Goal: Task Accomplishment & Management: Complete application form

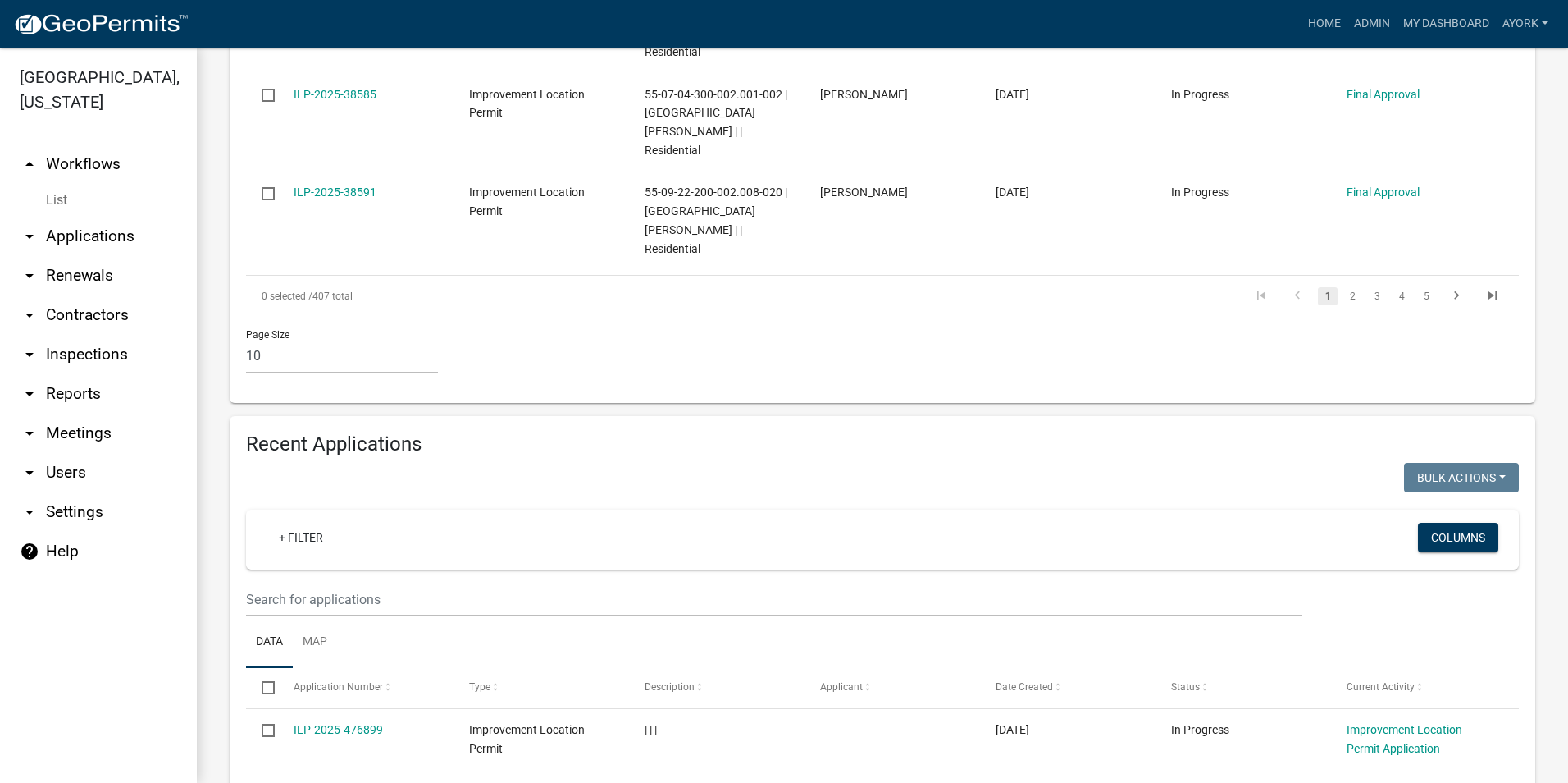
scroll to position [1148, 0]
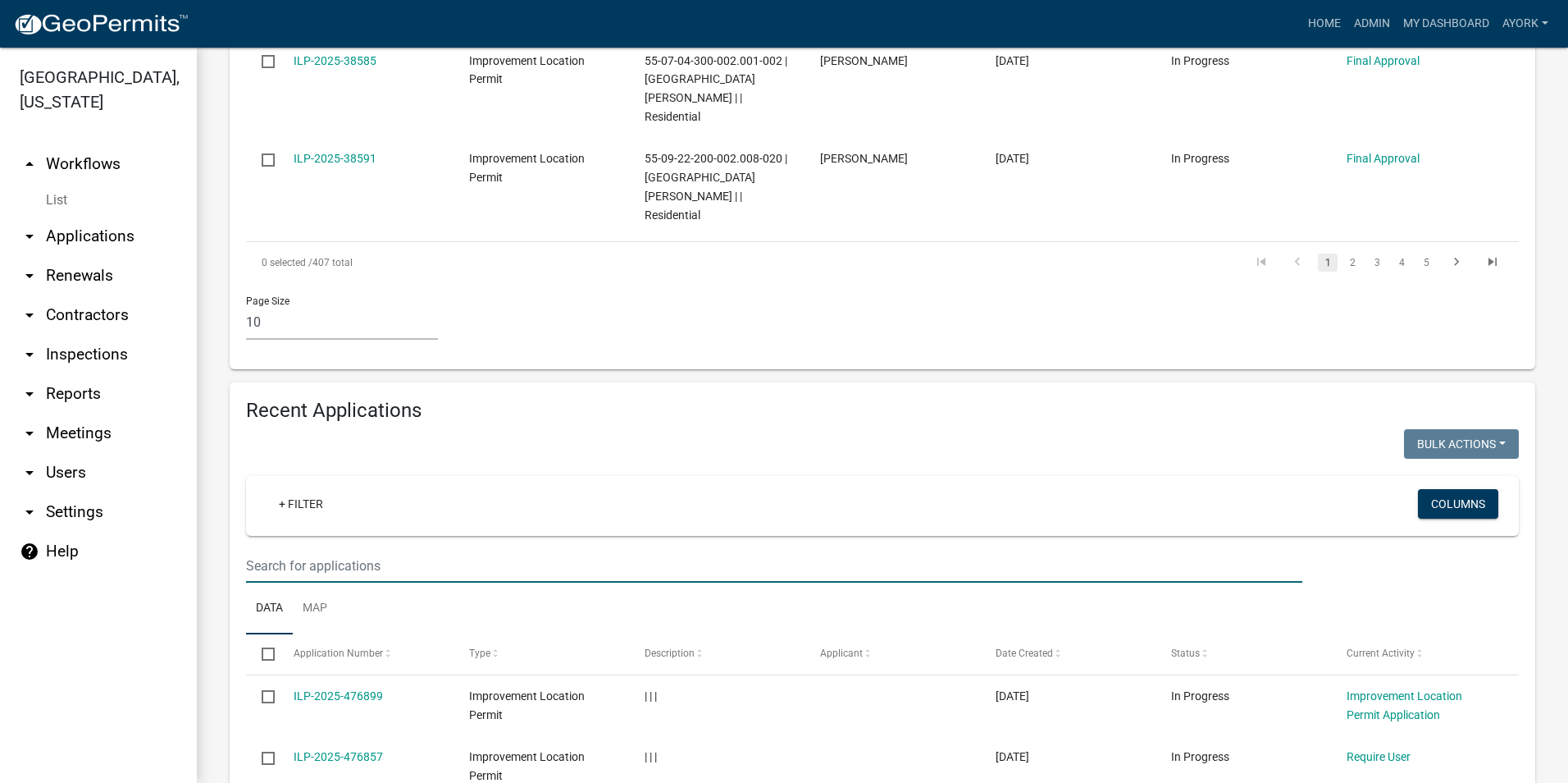
click at [422, 549] on input "text" at bounding box center [773, 566] width 1056 height 34
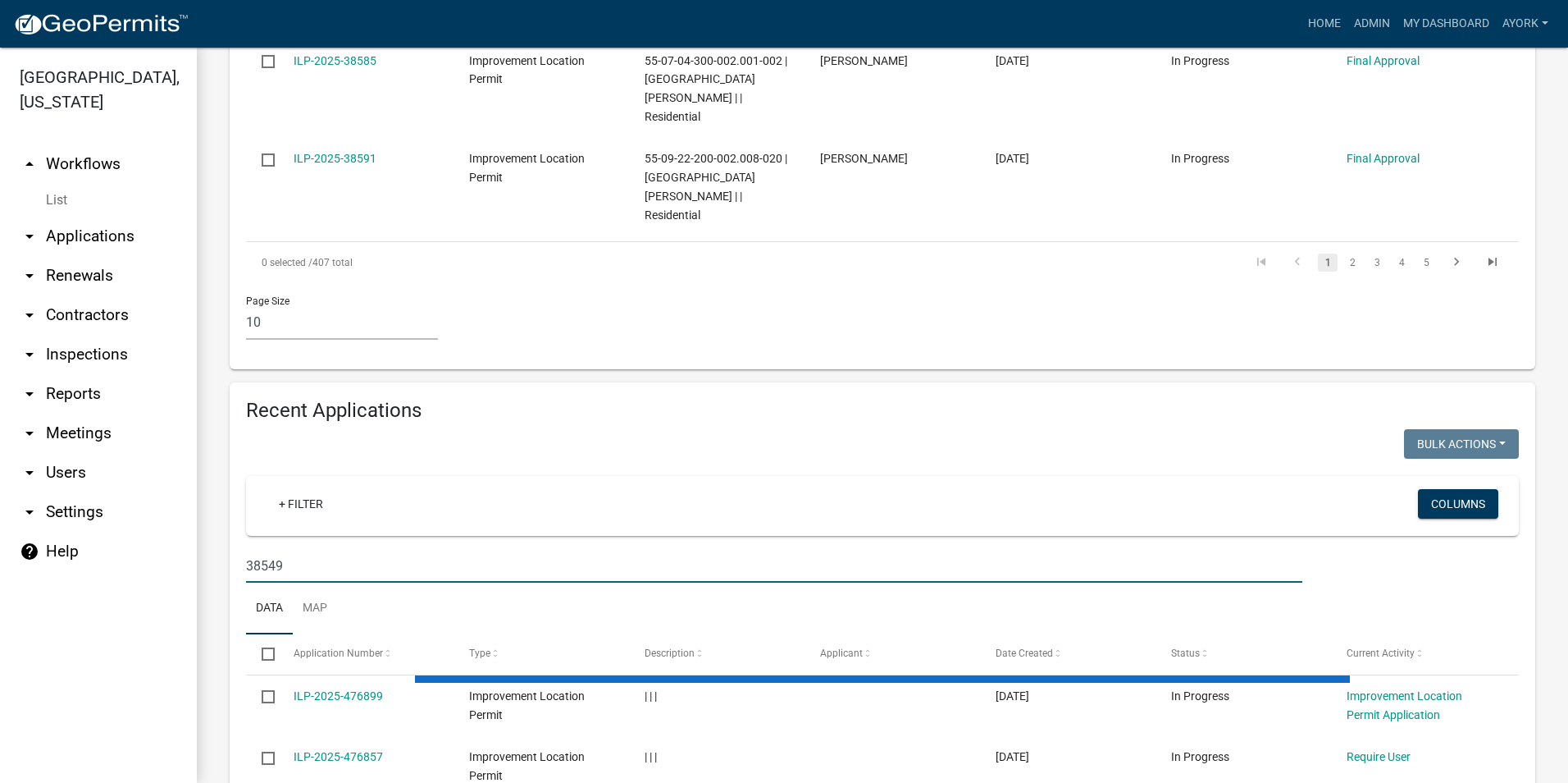
scroll to position [1122, 0]
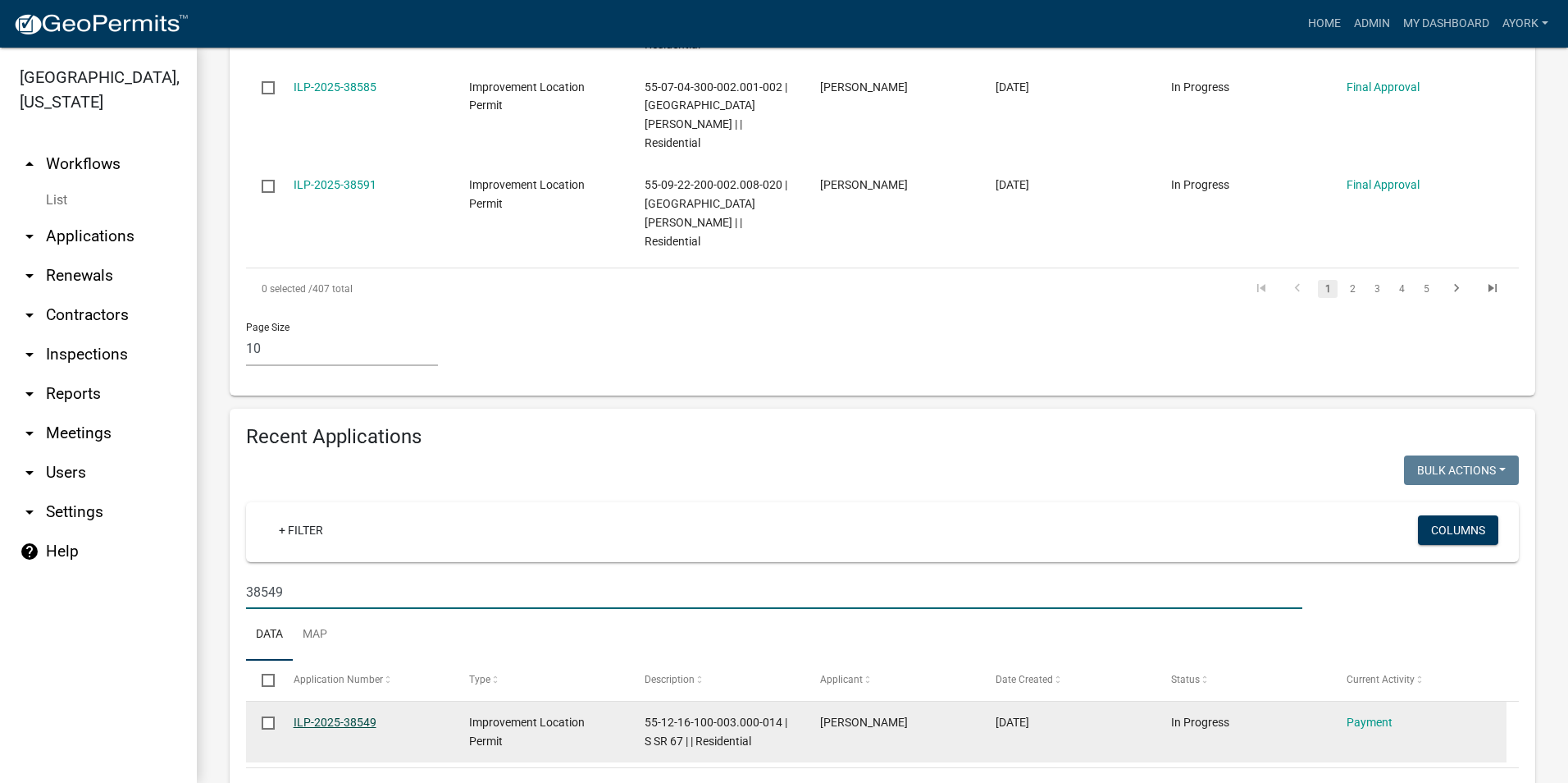
type input "38549"
click at [361, 715] on link "ILP-2025-38549" at bounding box center [334, 722] width 83 height 13
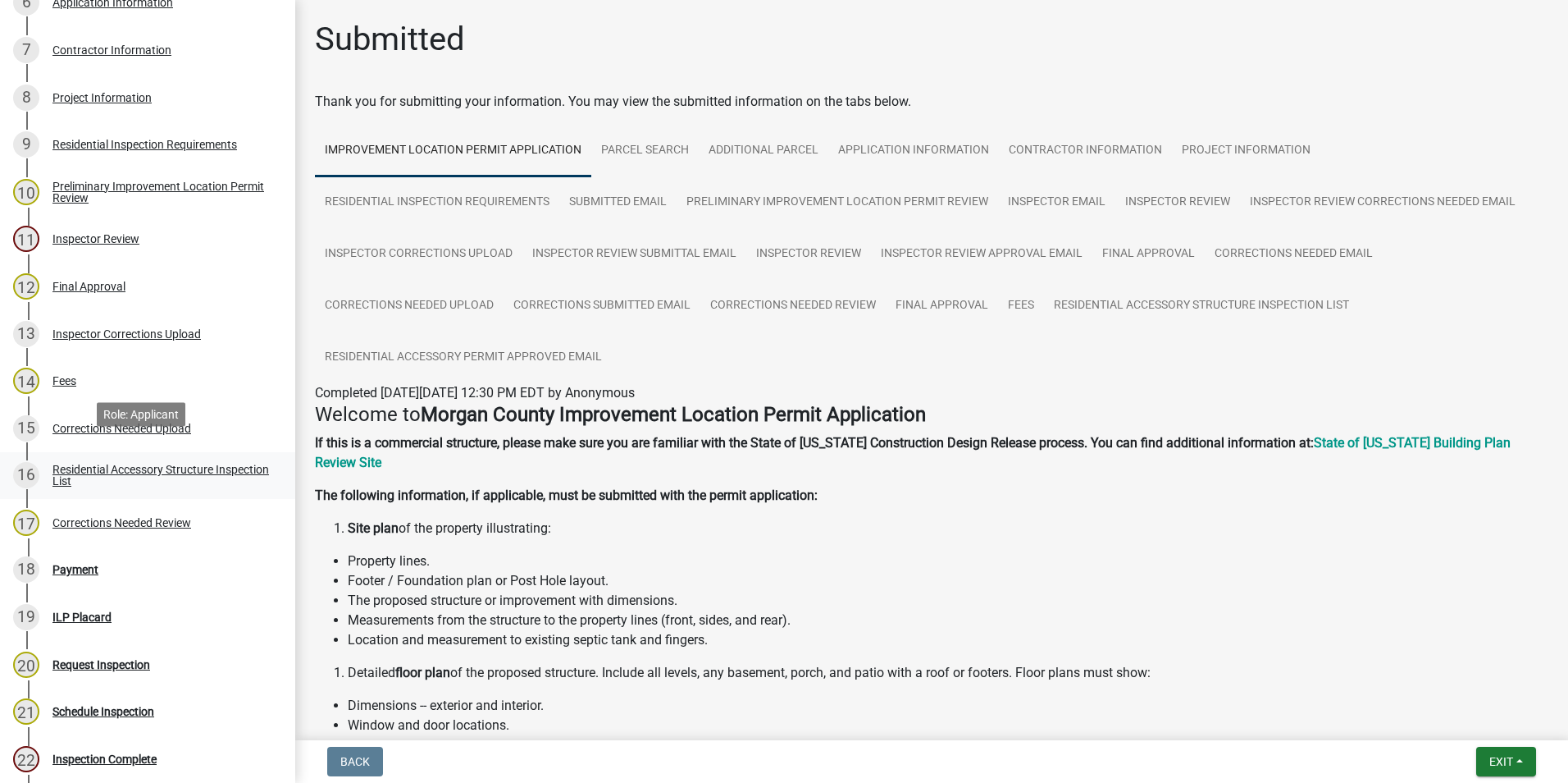
scroll to position [656, 0]
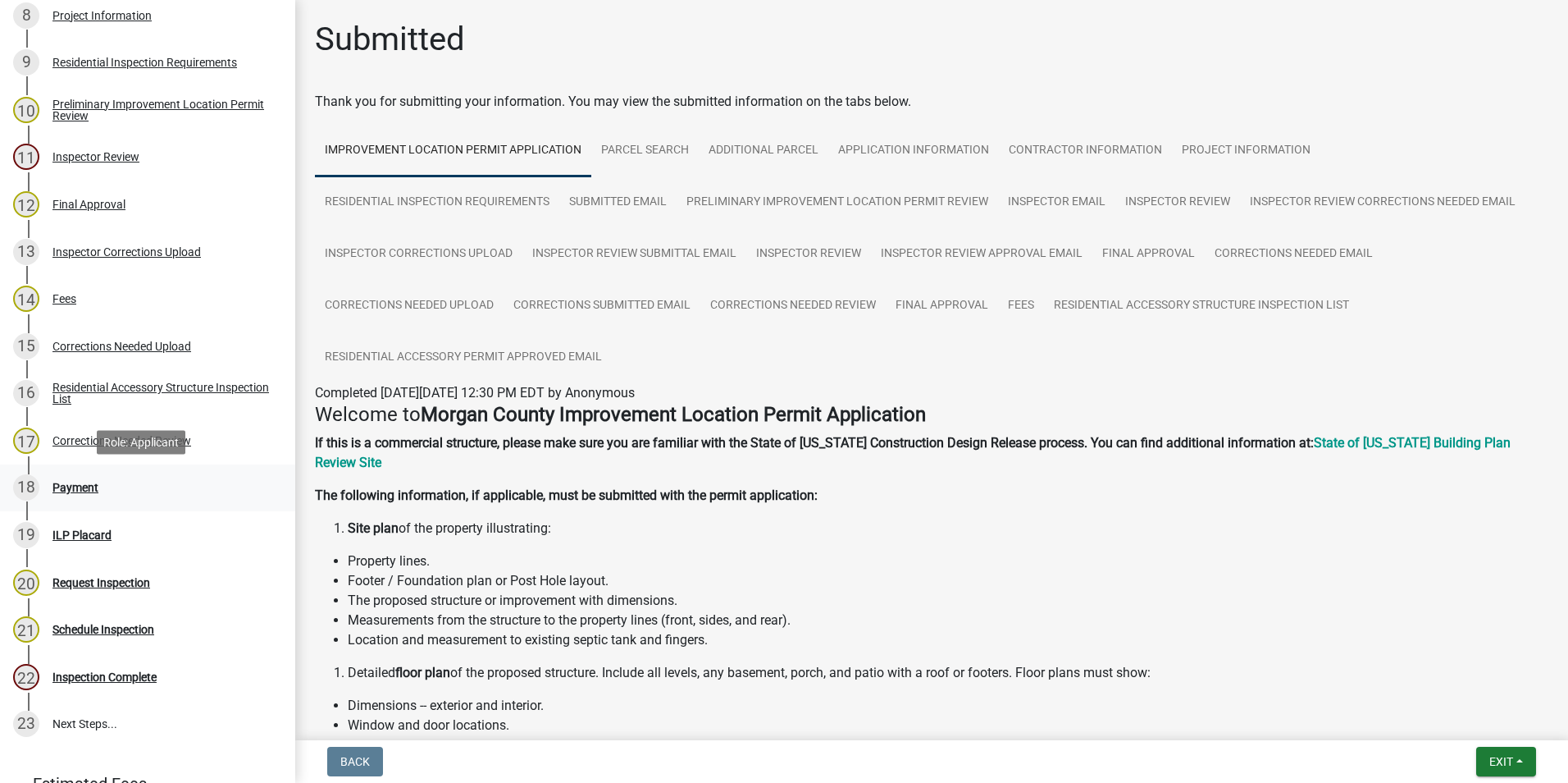
click at [77, 488] on div "Payment" at bounding box center [75, 487] width 46 height 12
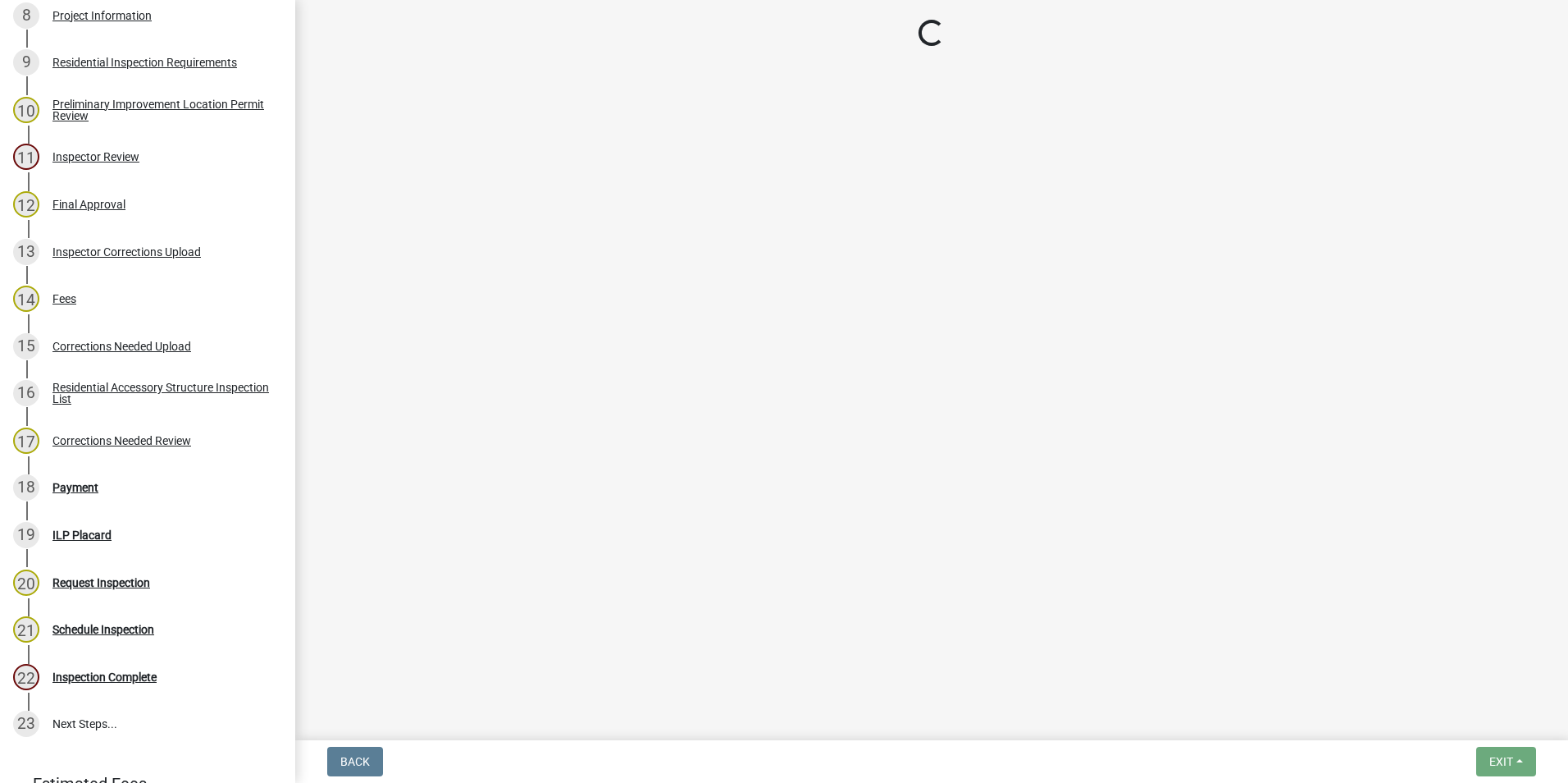
select select "3: 3"
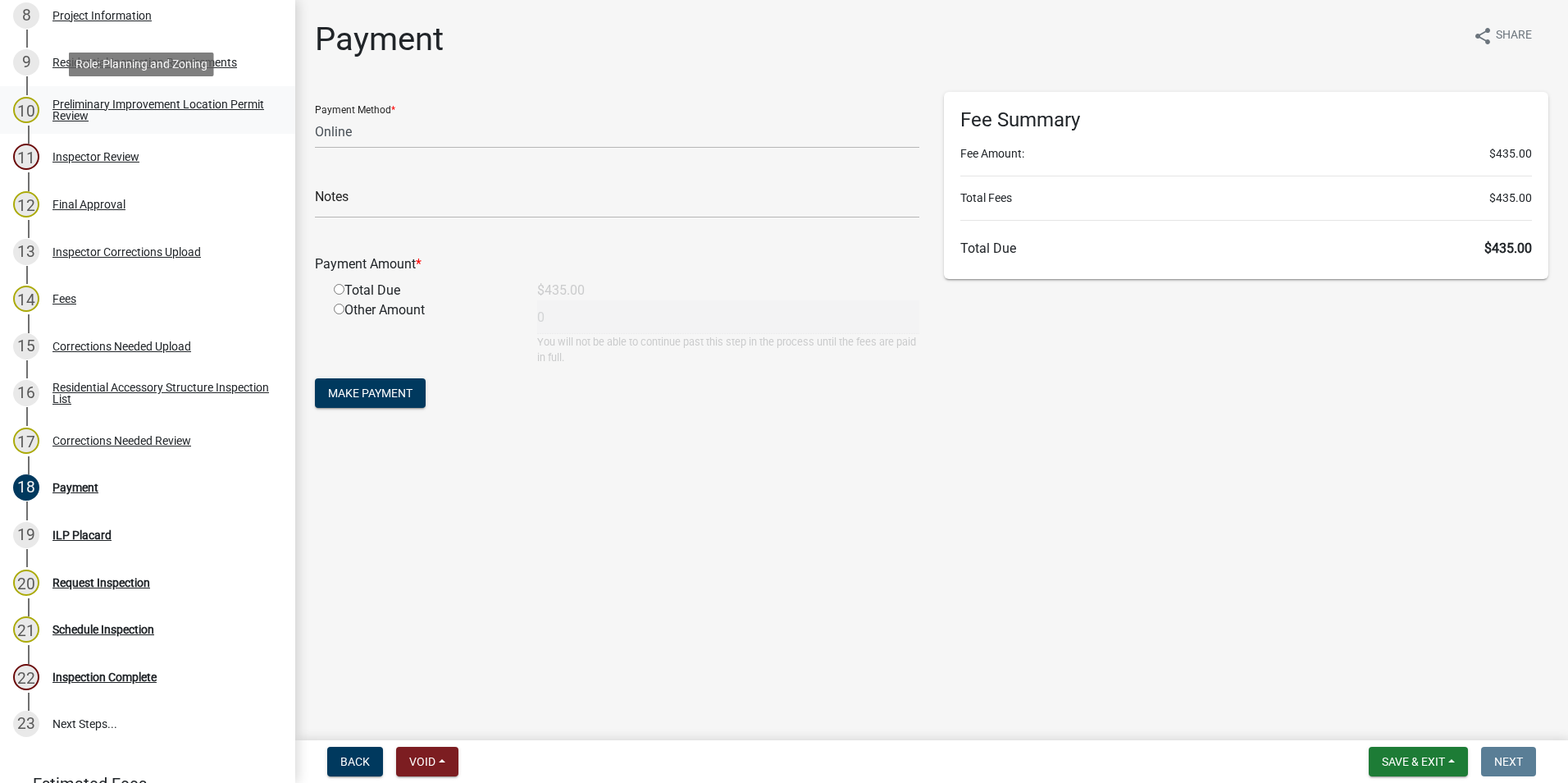
scroll to position [492, 0]
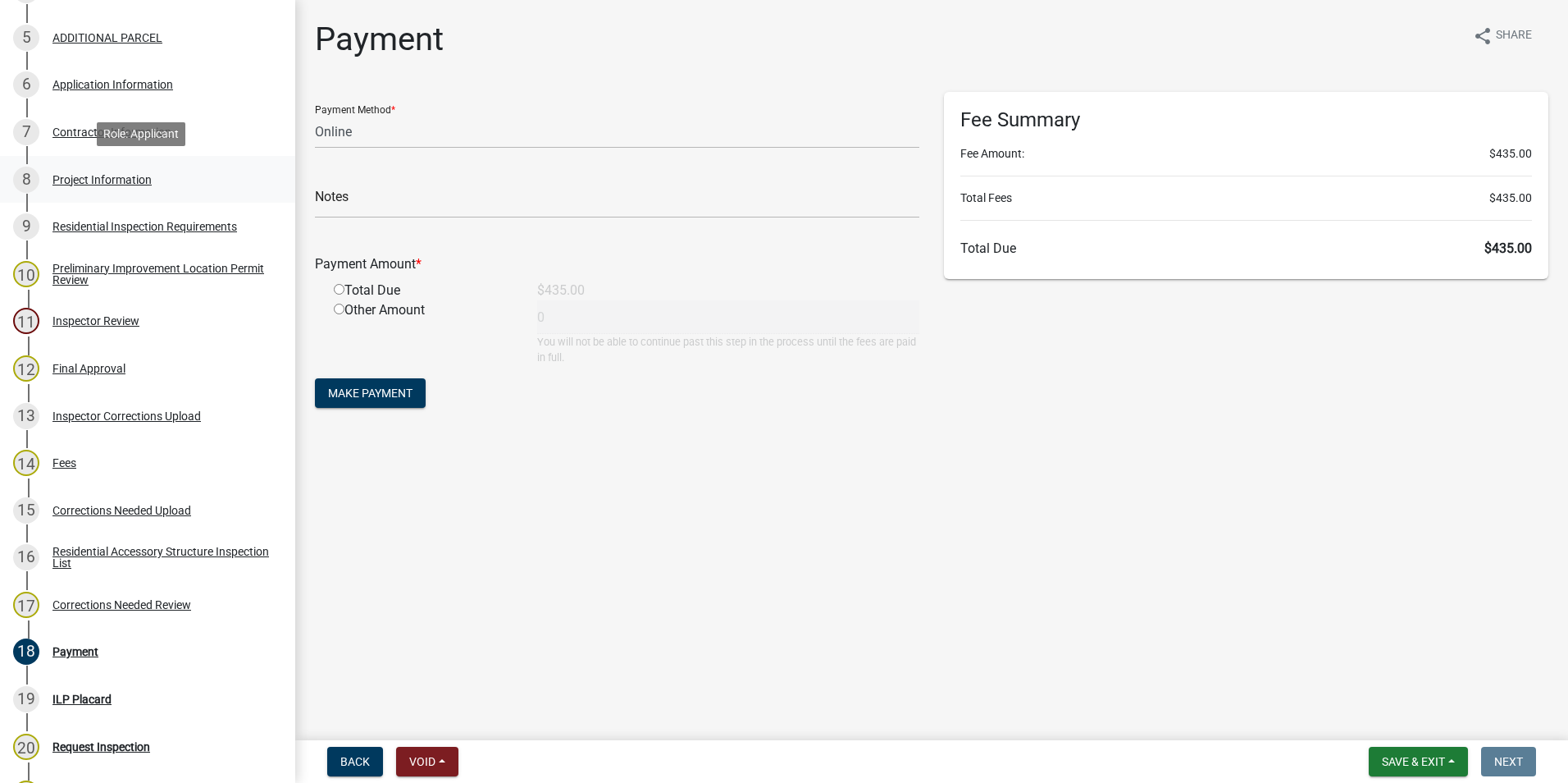
click at [98, 174] on div "Project Information" at bounding box center [101, 179] width 100 height 12
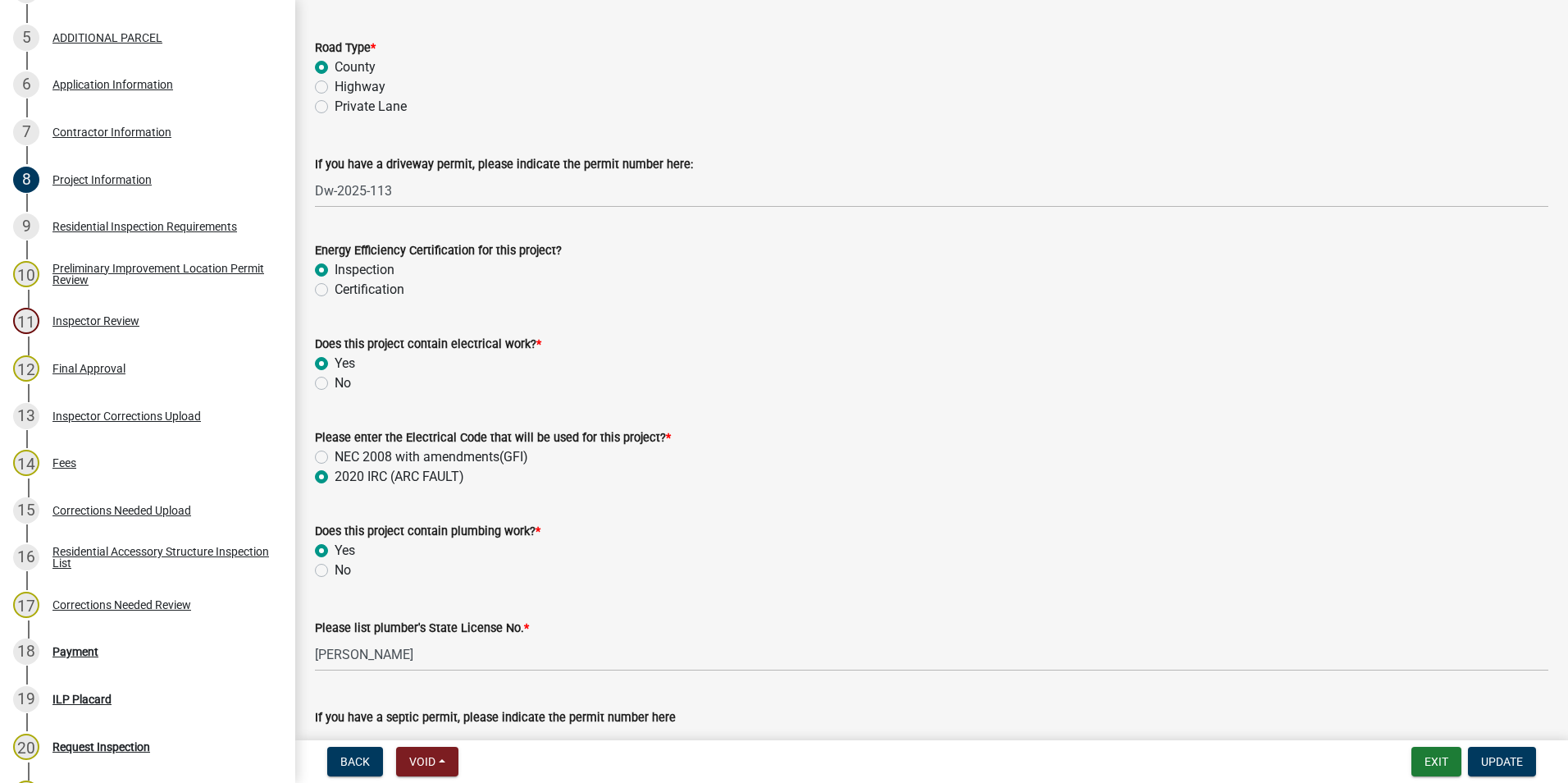
scroll to position [2543, 0]
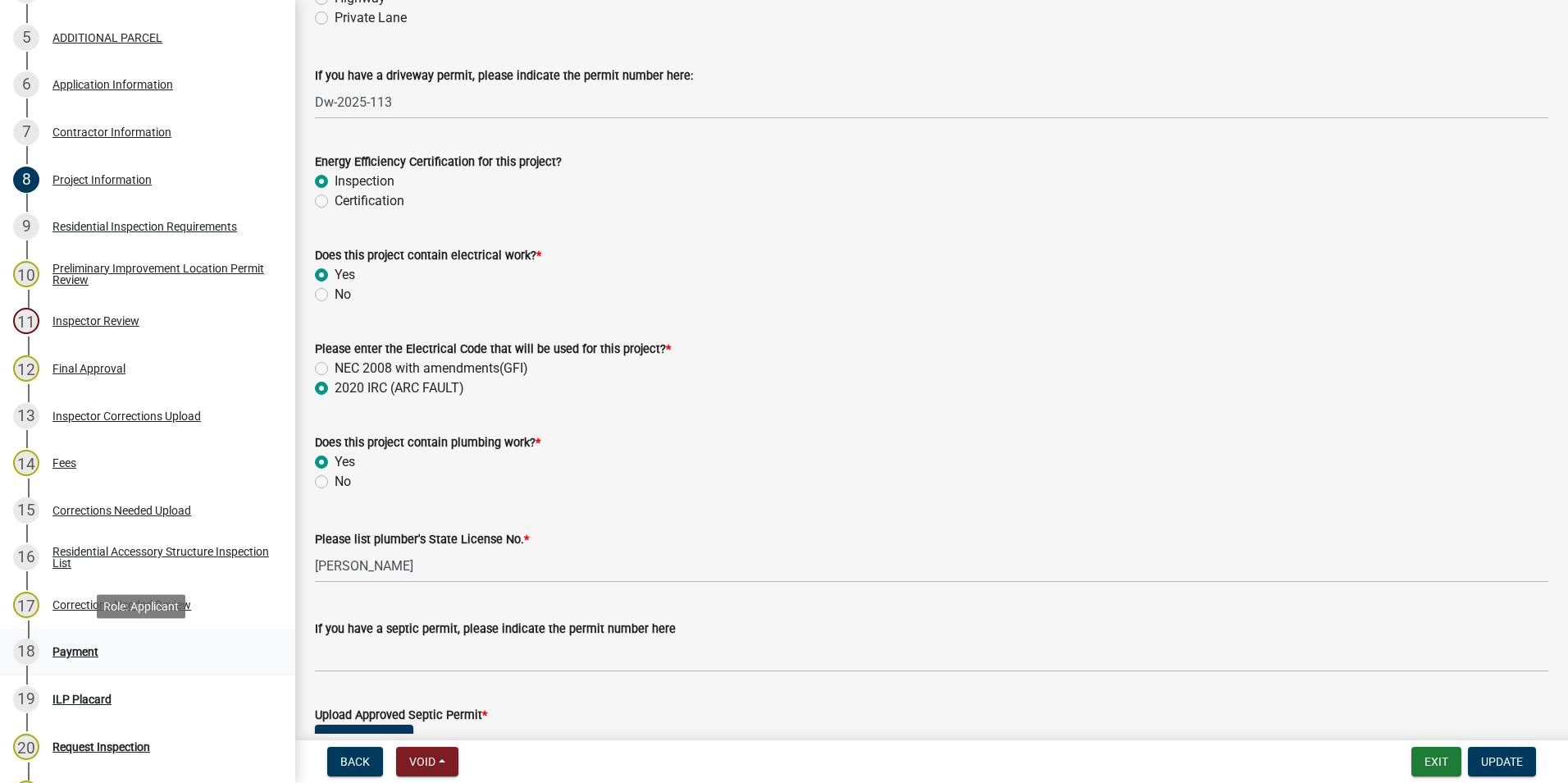
click at [78, 654] on div "Payment" at bounding box center [75, 651] width 46 height 12
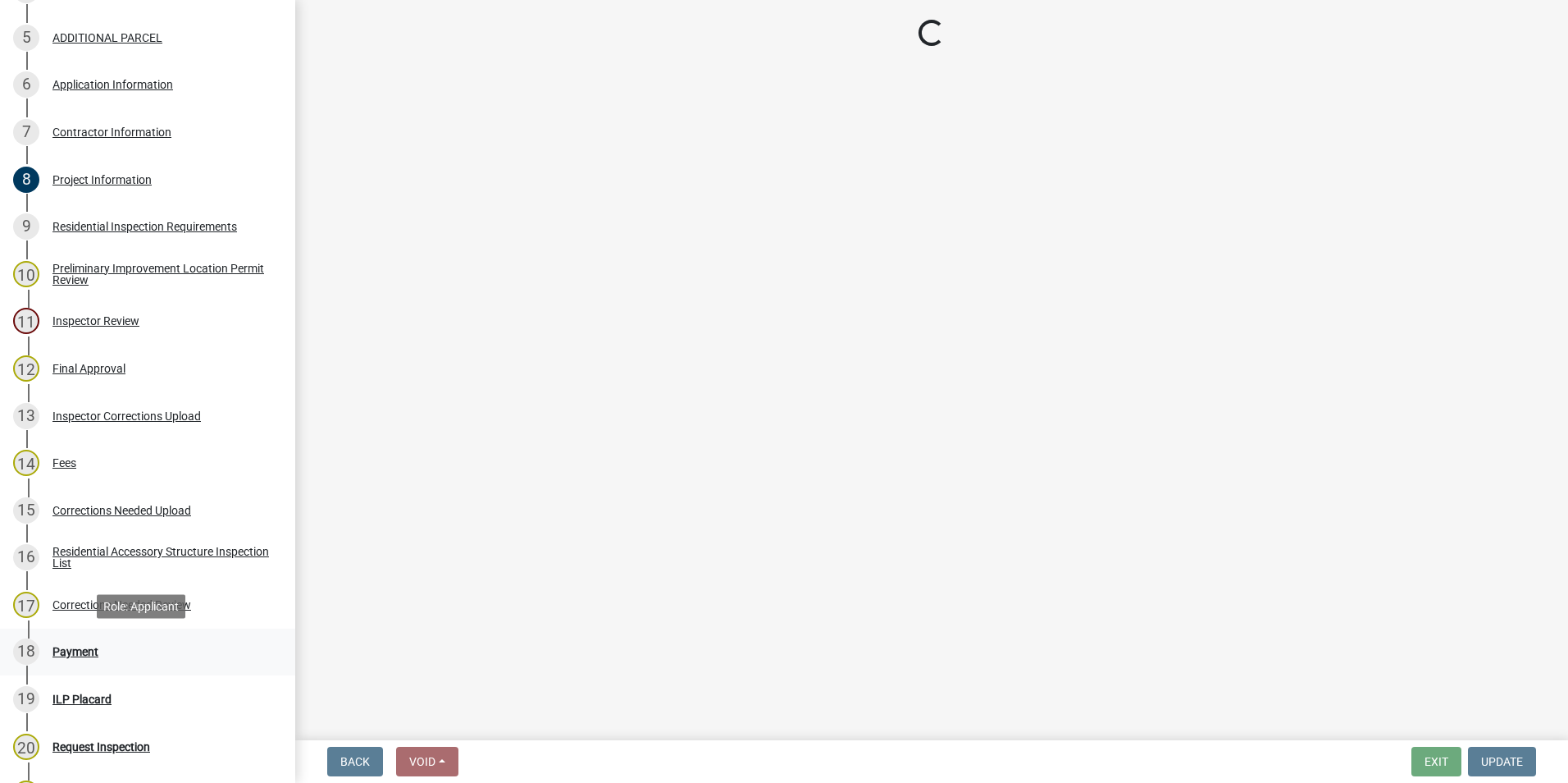
scroll to position [0, 0]
select select "3: 3"
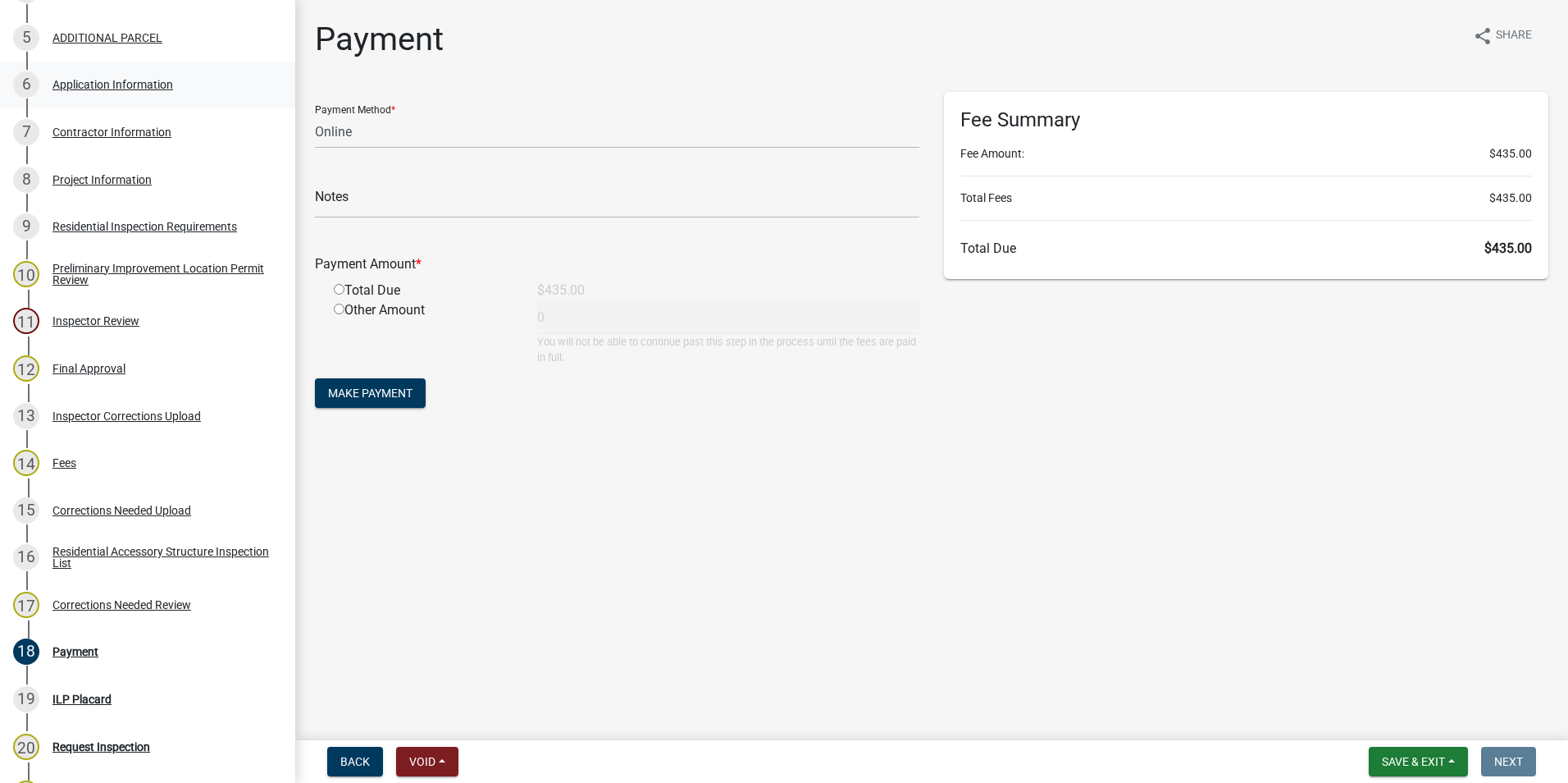
click at [140, 79] on div "Application Information" at bounding box center [112, 84] width 121 height 12
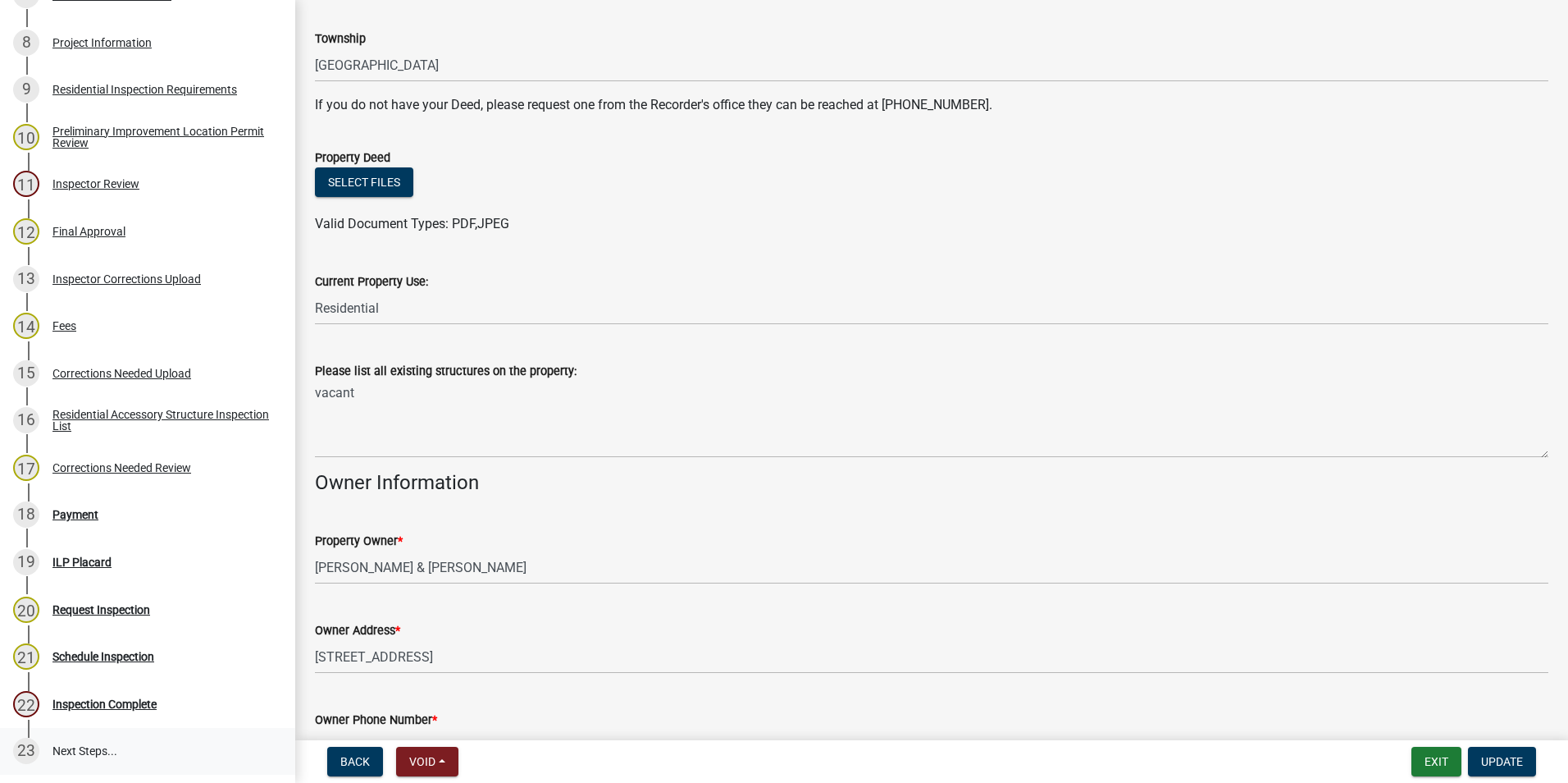
scroll to position [738, 0]
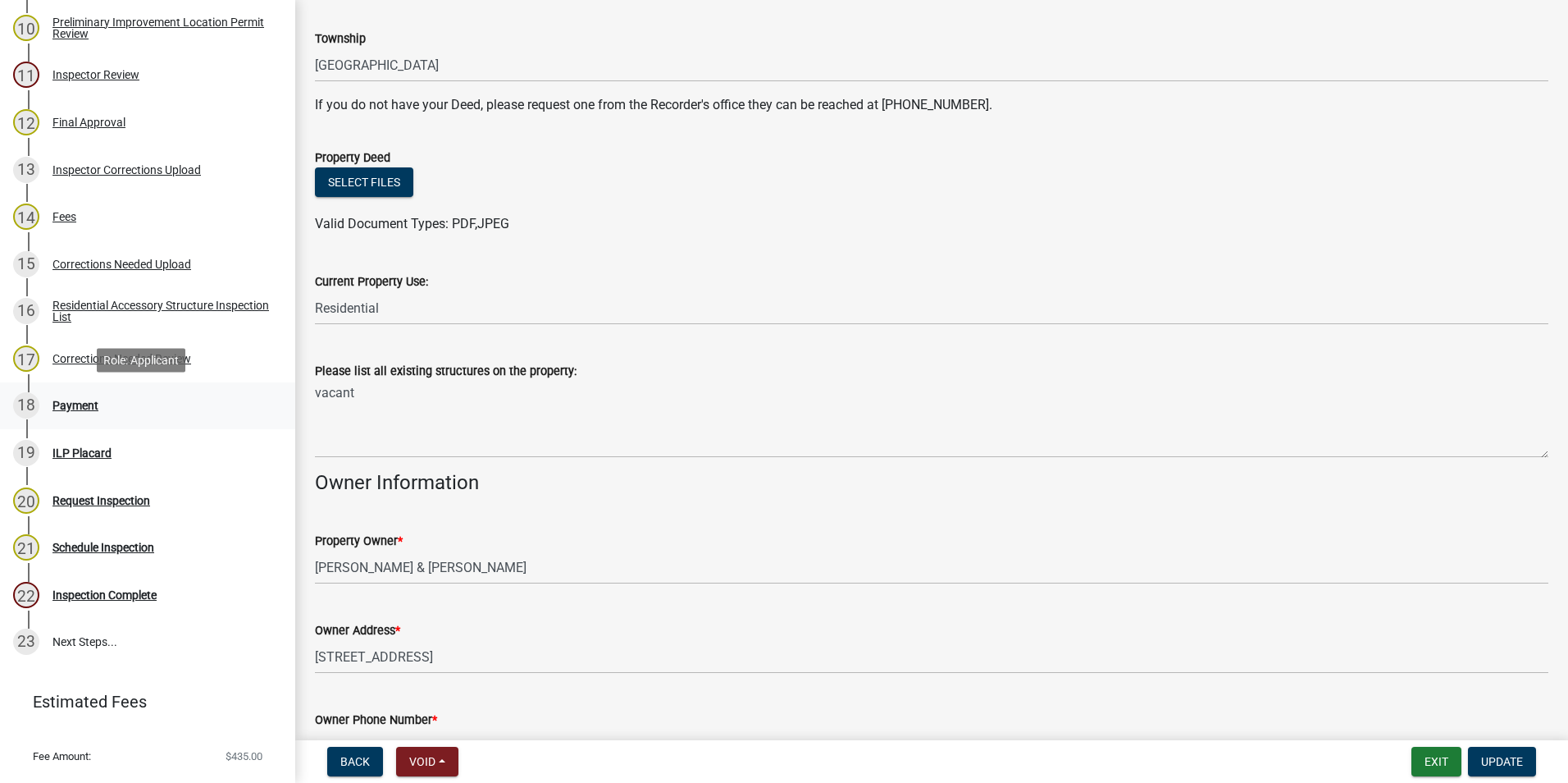
click at [85, 401] on div "Payment" at bounding box center [75, 405] width 46 height 12
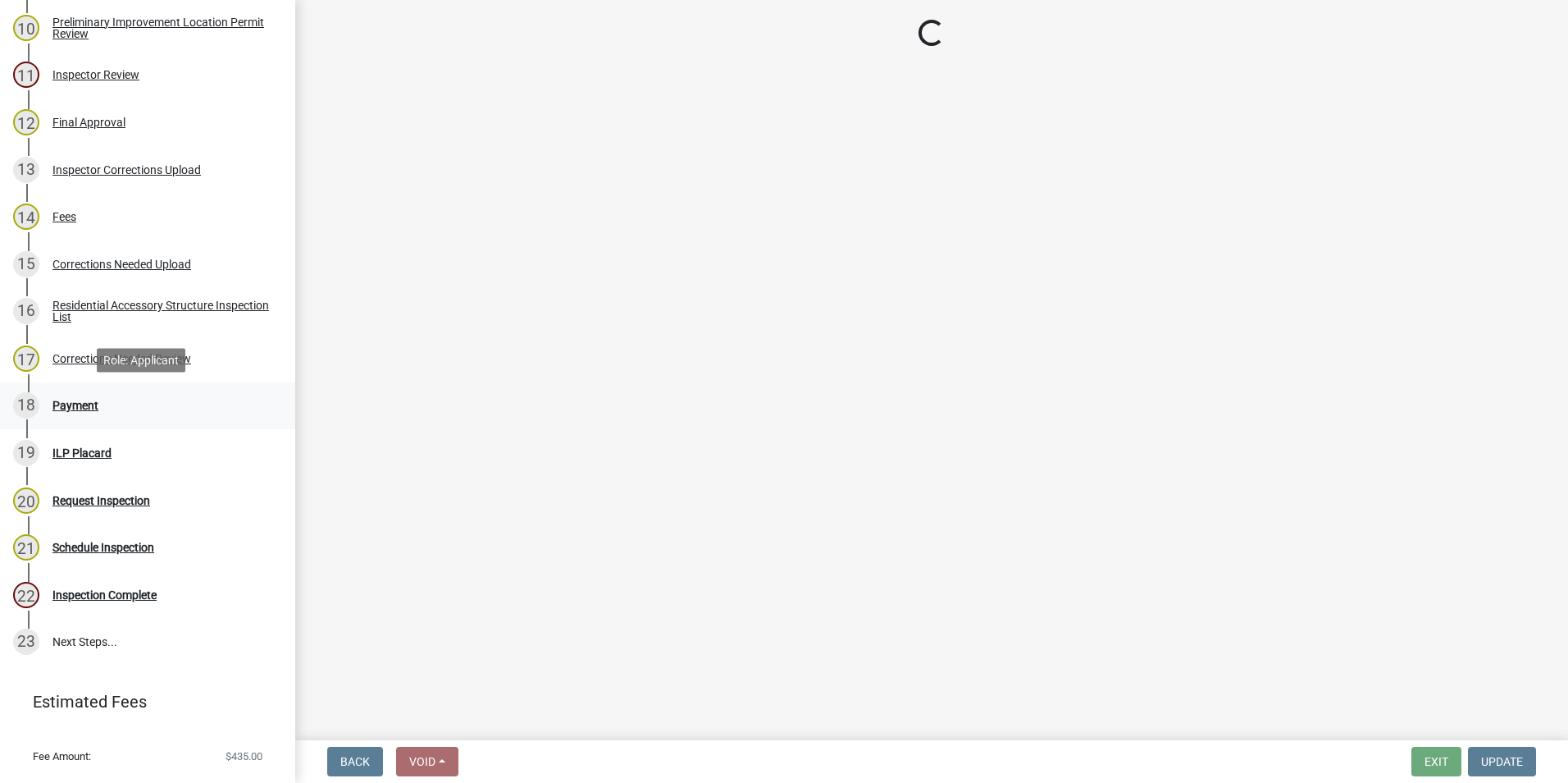
scroll to position [0, 0]
select select "3: 3"
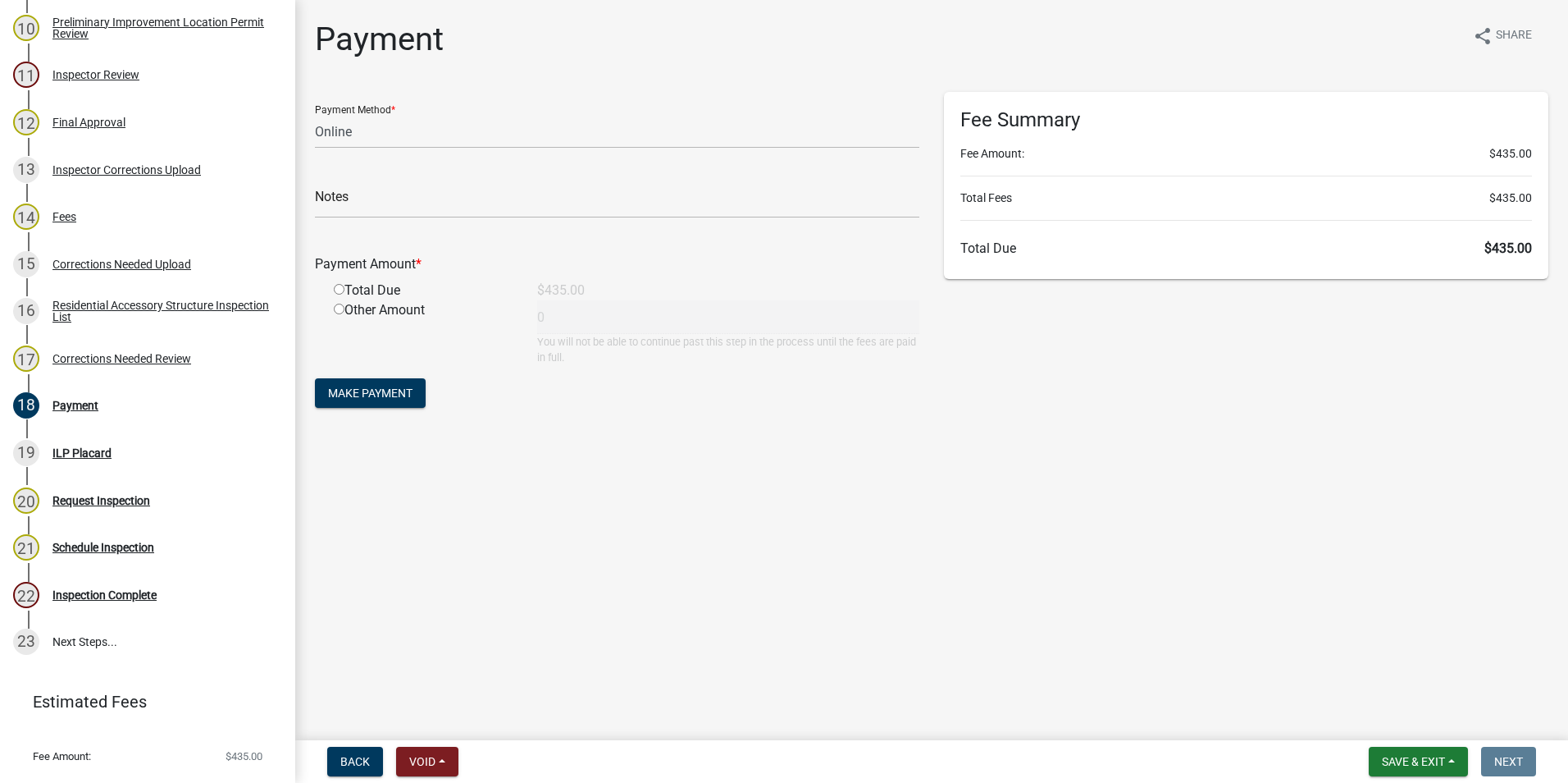
click at [340, 290] on input "radio" at bounding box center [339, 290] width 11 height 11
radio input "true"
type input "435"
click at [384, 148] on select "Credit Card POS Check Cash Online" at bounding box center [617, 132] width 605 height 34
select select "2: 1"
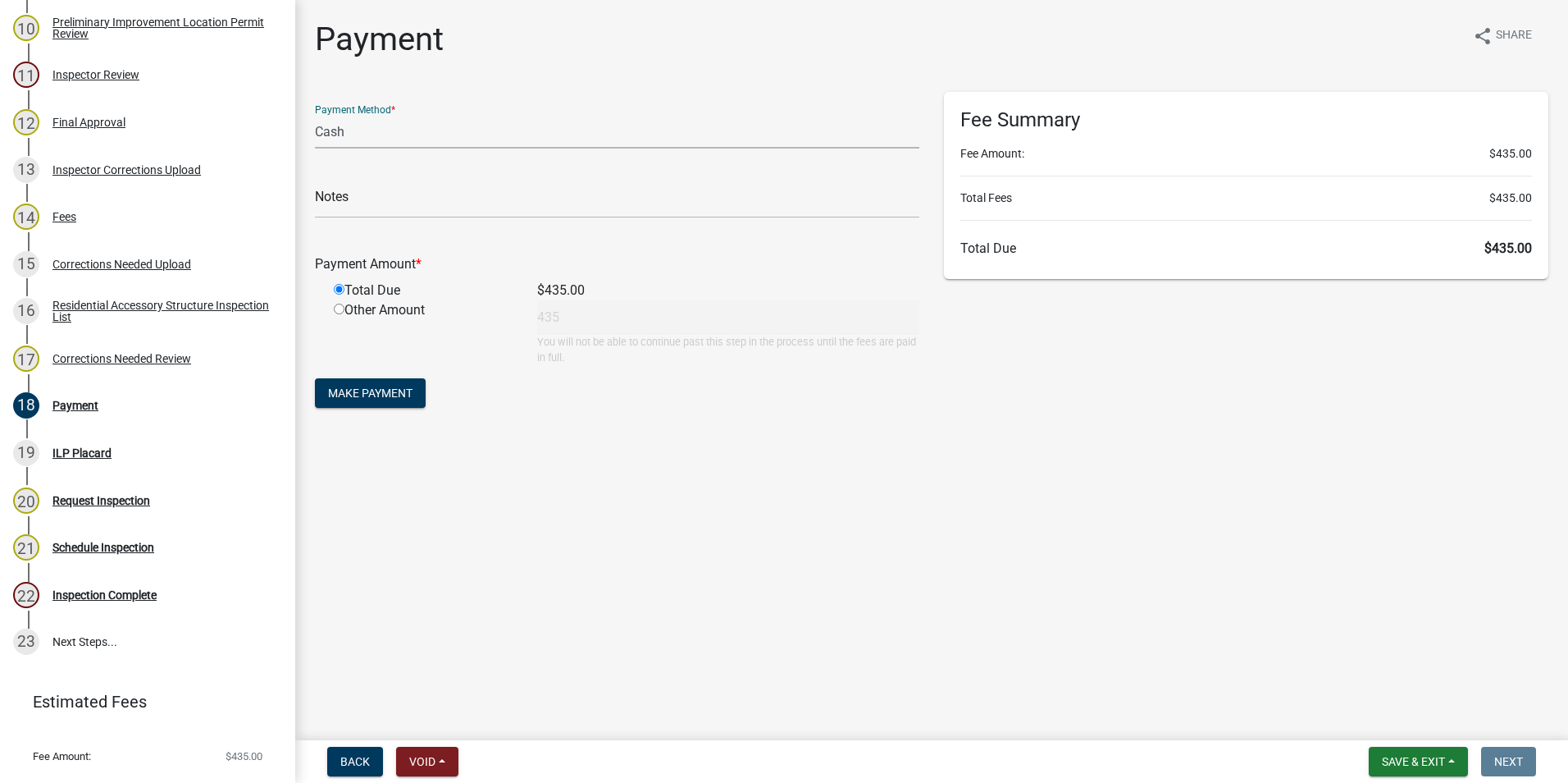
click at [315, 115] on select "Credit Card POS Check Cash Online" at bounding box center [617, 132] width 605 height 34
click at [365, 394] on span "Make Payment" at bounding box center [370, 393] width 84 height 13
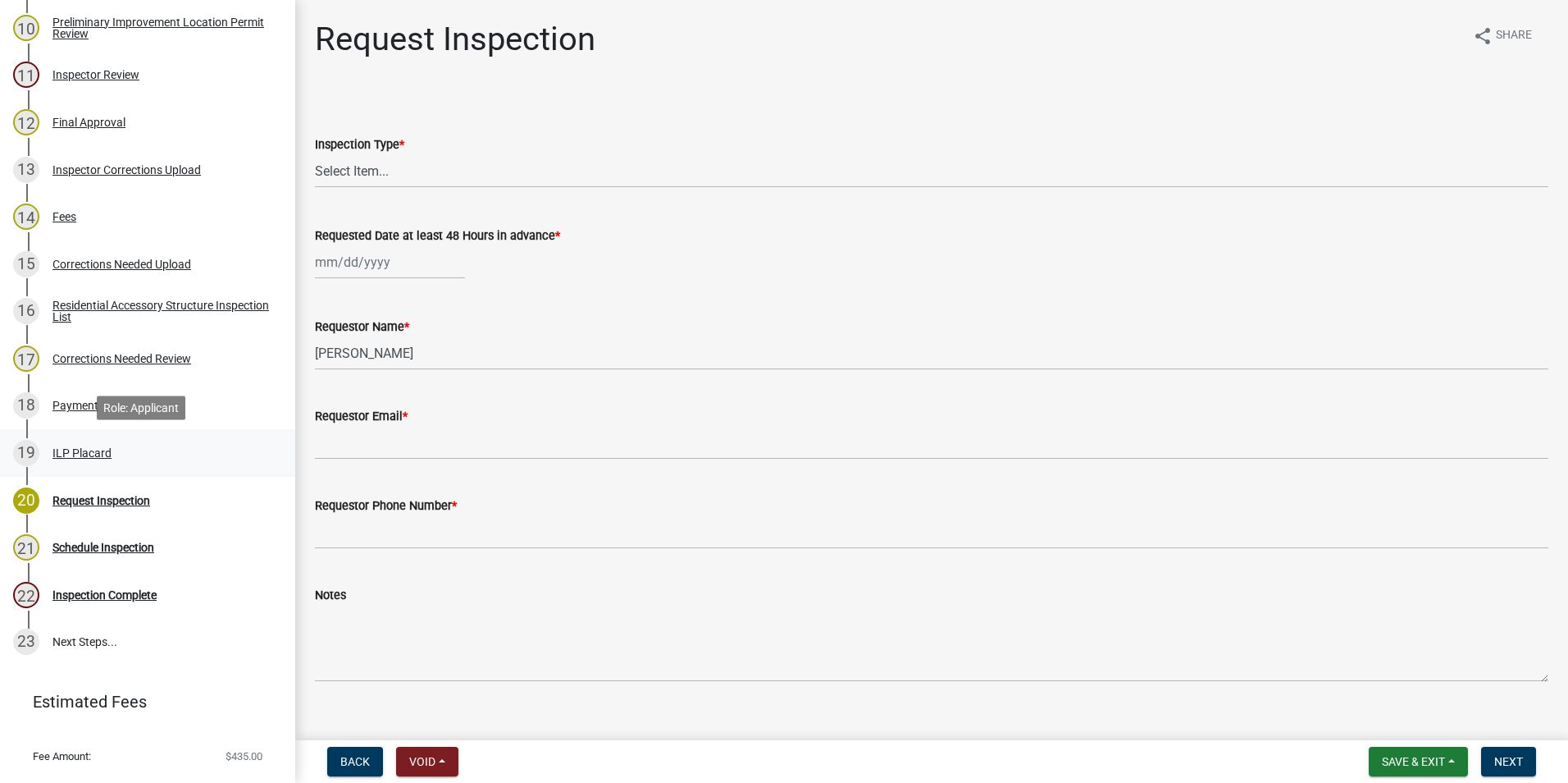
click at [77, 447] on div "ILP Placard" at bounding box center [81, 452] width 59 height 12
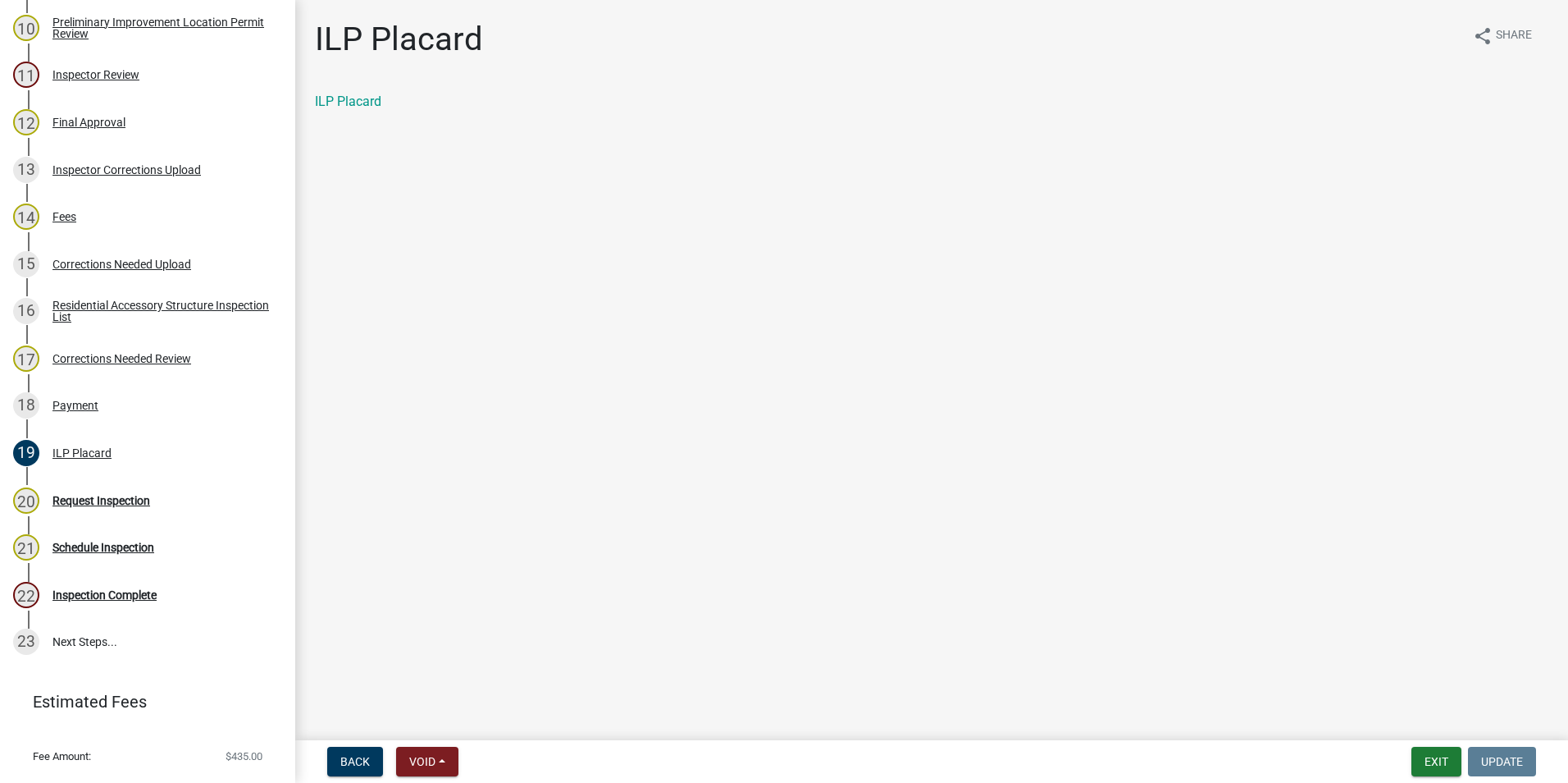
click at [349, 109] on div "ILP Placard" at bounding box center [931, 102] width 1233 height 20
click at [379, 101] on link "ILP Placard" at bounding box center [348, 101] width 67 height 16
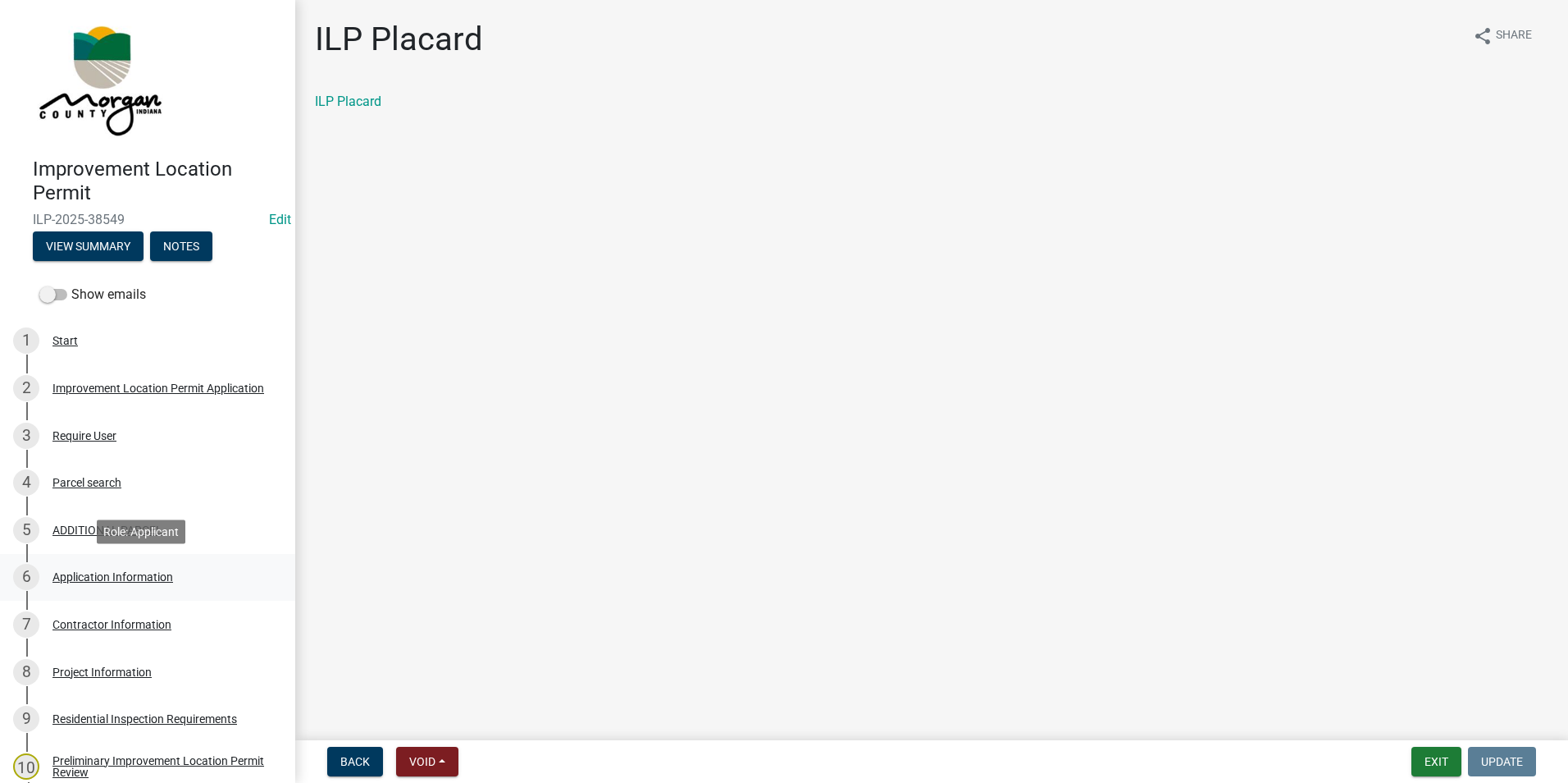
click at [100, 572] on div "Application Information" at bounding box center [112, 577] width 121 height 12
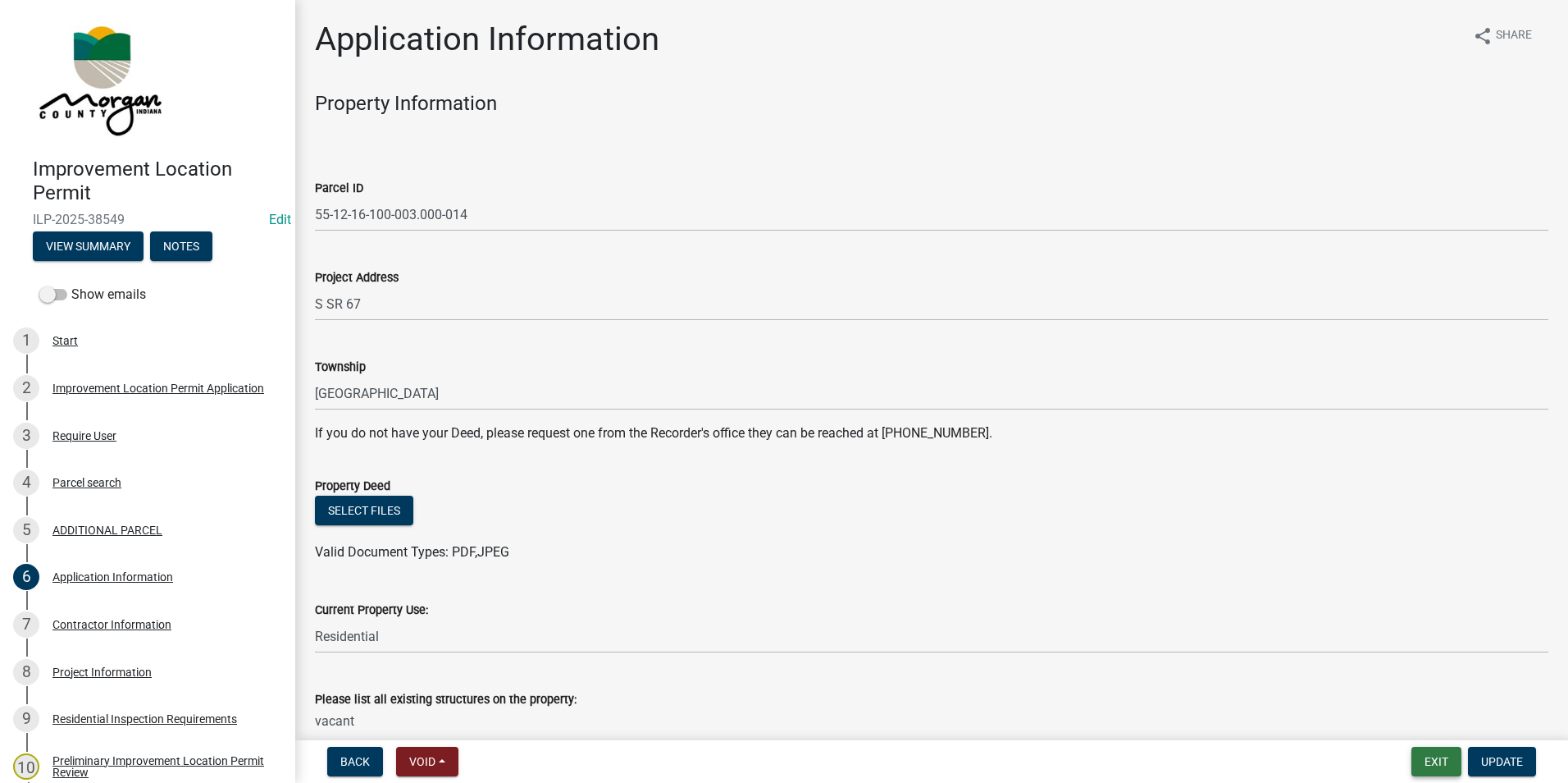
click at [1447, 751] on button "Exit" at bounding box center [1436, 761] width 50 height 29
